Goal: Transaction & Acquisition: Purchase product/service

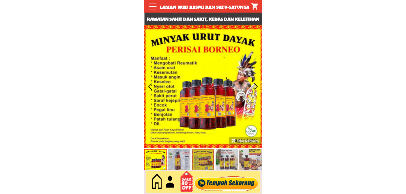
click at [230, 180] on div at bounding box center [227, 182] width 68 height 18
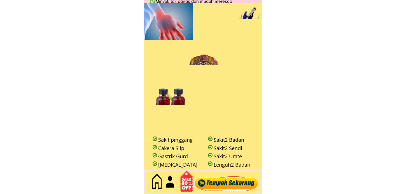
scroll to position [2429, 0]
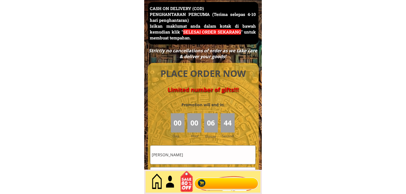
click at [223, 155] on input "[PERSON_NAME]" at bounding box center [202, 155] width 105 height 18
paste input "[PERSON_NAME]"
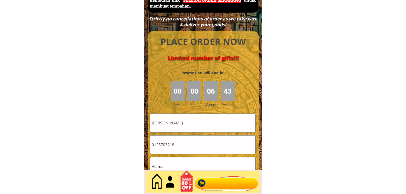
scroll to position [2491, 0]
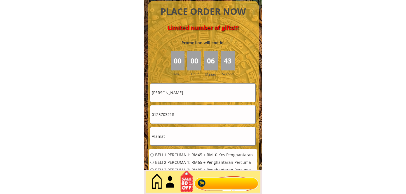
type input "[PERSON_NAME]"
click at [178, 115] on input "0125703218" at bounding box center [202, 115] width 105 height 18
paste input "60197029383"
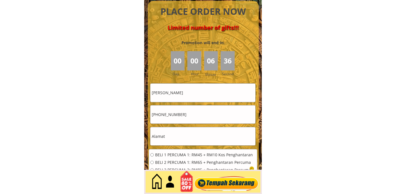
type input "[PHONE_NUMBER]"
click at [181, 141] on input "text" at bounding box center [202, 136] width 105 height 18
paste input "FUCA ENTERPRISE SDN BHD, [STREET_ADDRESS]"
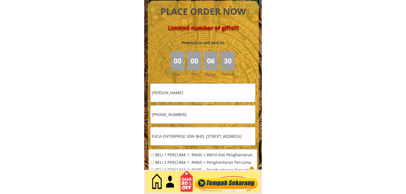
type input "FUCA ENTERPRISE SDN BHD, [STREET_ADDRESS]"
click at [161, 156] on span "BELI 1 PERCUMA 1: RM45 + RM10 Kos Penghantaran" at bounding box center [204, 155] width 98 height 4
radio input "true"
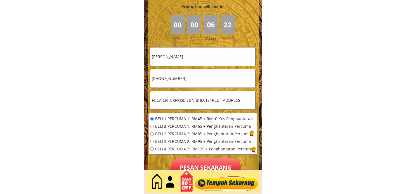
scroll to position [2554, 0]
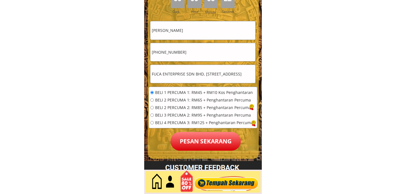
click at [205, 135] on p "Pesan sekarang" at bounding box center [205, 141] width 70 height 19
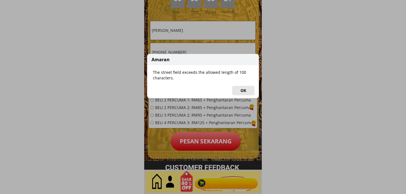
click at [240, 91] on button "OK" at bounding box center [243, 91] width 22 height 10
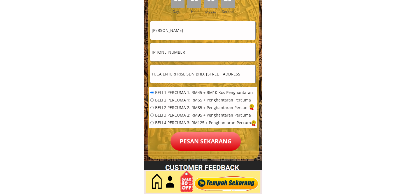
click at [211, 71] on input "FUCA ENTERPRISE SDN BHD, [STREET_ADDRESS]" at bounding box center [202, 74] width 105 height 18
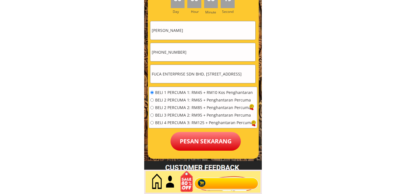
scroll to position [0, 128]
drag, startPoint x: 203, startPoint y: 72, endPoint x: 258, endPoint y: 77, distance: 55.4
click at [258, 77] on div "PLACE ORDER NOW Limited number of gifts!!! 00 00 06 19 Promotion will end in: D…" at bounding box center [203, 48] width 111 height 221
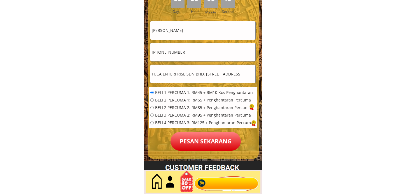
click at [218, 72] on input "FUCA ENTERPRISE SDN BHD, [STREET_ADDRESS]" at bounding box center [202, 74] width 105 height 18
drag, startPoint x: 240, startPoint y: 75, endPoint x: 268, endPoint y: 79, distance: 28.3
click at [216, 75] on input "FUCA ENTERPRISE SDN BHD, [STREET_ADDRESS]" at bounding box center [202, 74] width 105 height 18
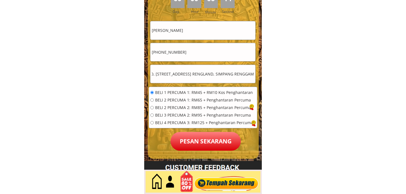
type input "FUCA ENTERPRISE SDN BHD, [STREET_ADDRESS] RENGLAND, SIMPANG RENGGAM"
click at [199, 141] on p "Pesan sekarang" at bounding box center [205, 141] width 70 height 19
